Goal: Task Accomplishment & Management: Manage account settings

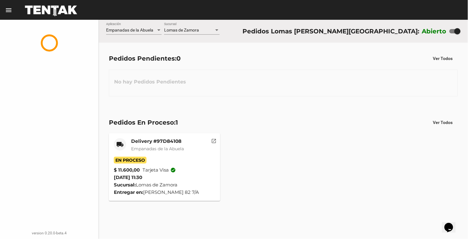
click at [217, 30] on div at bounding box center [216, 30] width 3 height 2
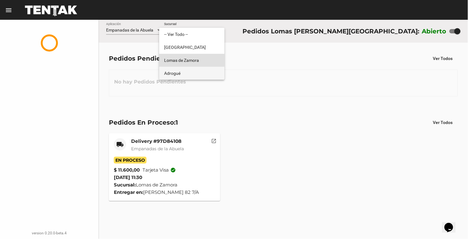
click at [200, 74] on span "Adrogué" at bounding box center [192, 73] width 56 height 13
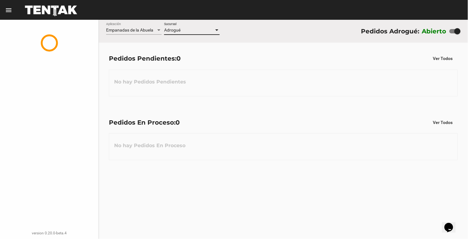
click at [217, 30] on div at bounding box center [216, 30] width 3 height 2
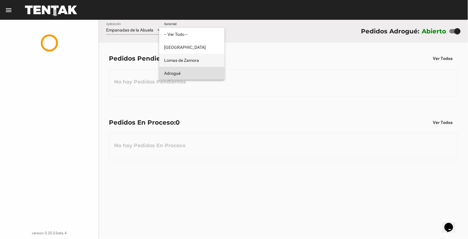
click at [217, 58] on span "Lomas de Zamora" at bounding box center [192, 60] width 56 height 13
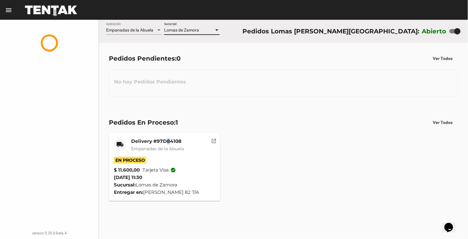
click at [168, 140] on mat-card-title "Delivery #97D84108" at bounding box center [157, 141] width 53 height 6
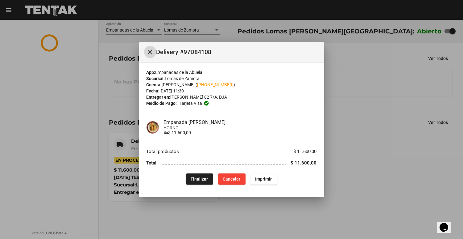
drag, startPoint x: 207, startPoint y: 174, endPoint x: 205, endPoint y: 172, distance: 3.3
click at [205, 174] on button "Finalizar" at bounding box center [199, 178] width 27 height 11
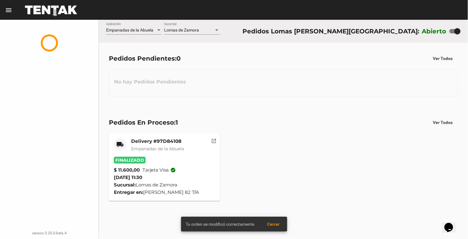
click at [217, 28] on div at bounding box center [217, 30] width 6 height 5
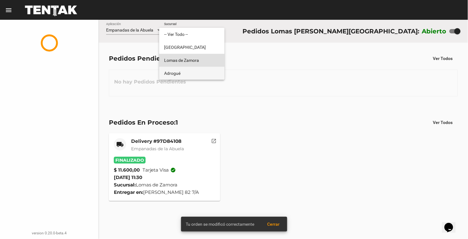
click at [201, 76] on span "Adrogué" at bounding box center [192, 73] width 56 height 13
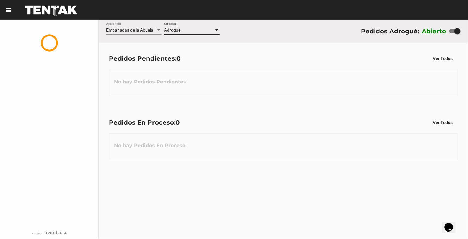
click at [215, 30] on div at bounding box center [217, 30] width 6 height 5
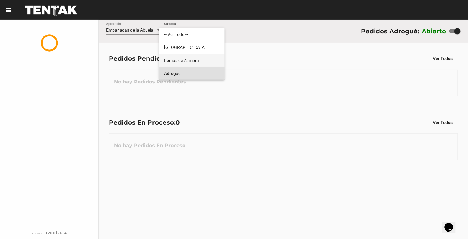
click at [216, 57] on span "Lomas de Zamora" at bounding box center [192, 60] width 56 height 13
